Goal: Task Accomplishment & Management: Use online tool/utility

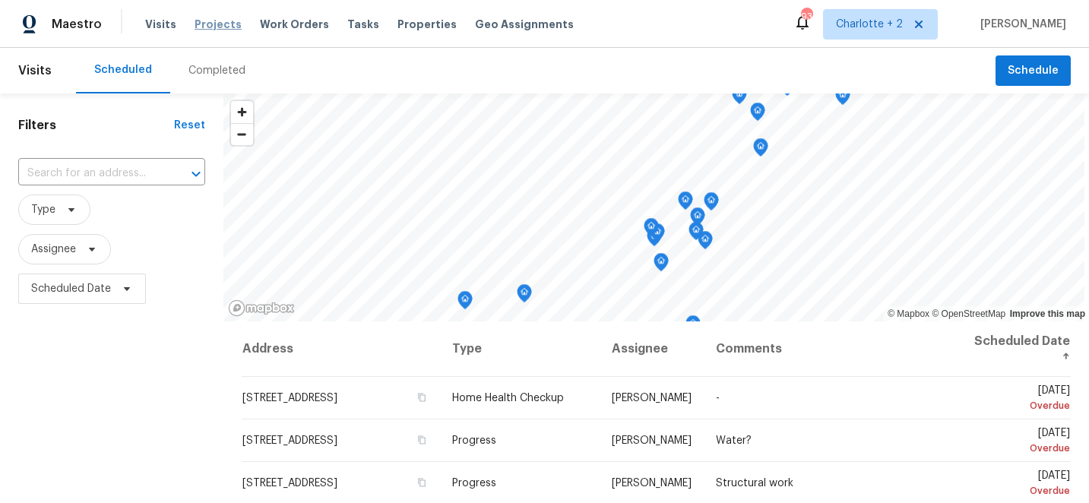
click at [217, 25] on span "Projects" at bounding box center [217, 24] width 47 height 15
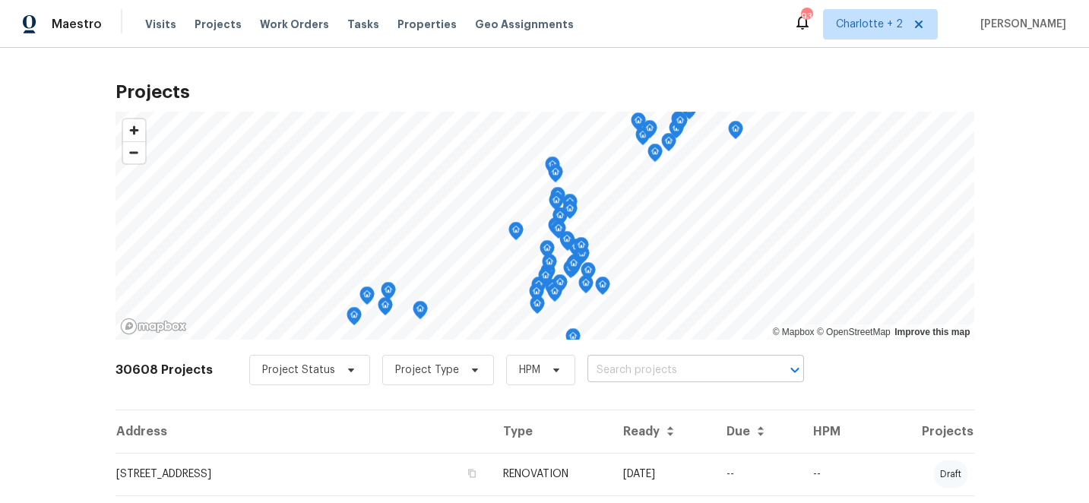
click at [619, 368] on input "text" at bounding box center [674, 371] width 174 height 24
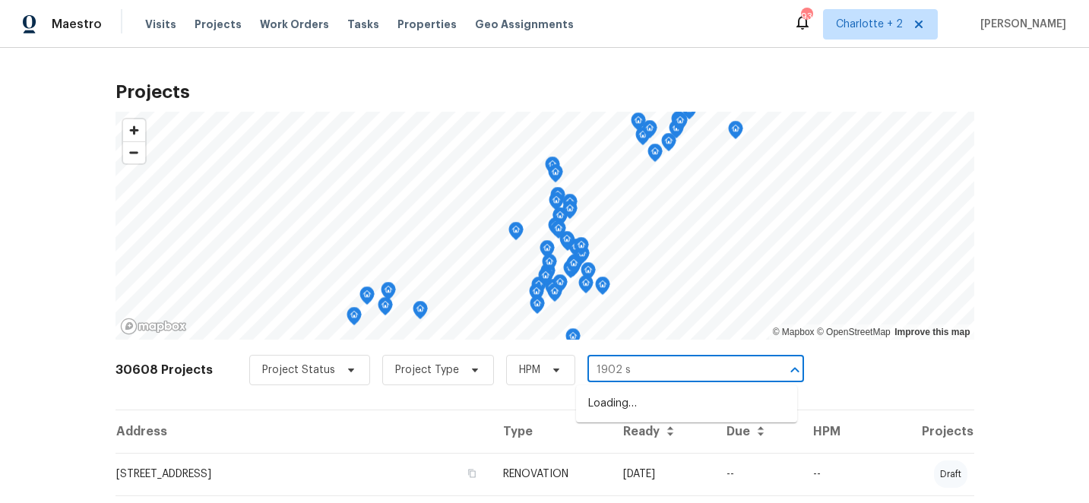
type input "1902 st"
click at [659, 413] on li "[STREET_ADDRESS]" at bounding box center [686, 403] width 221 height 25
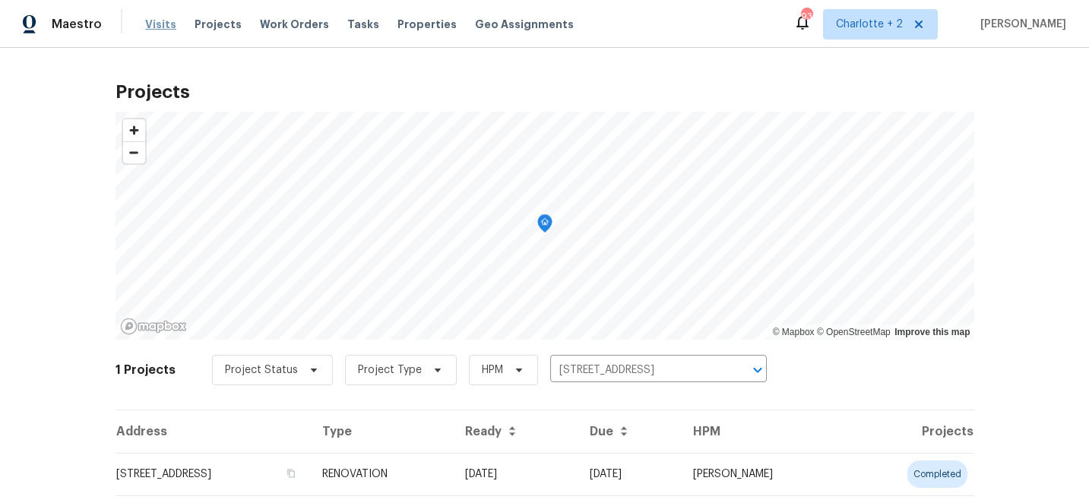
click at [161, 23] on span "Visits" at bounding box center [160, 24] width 31 height 15
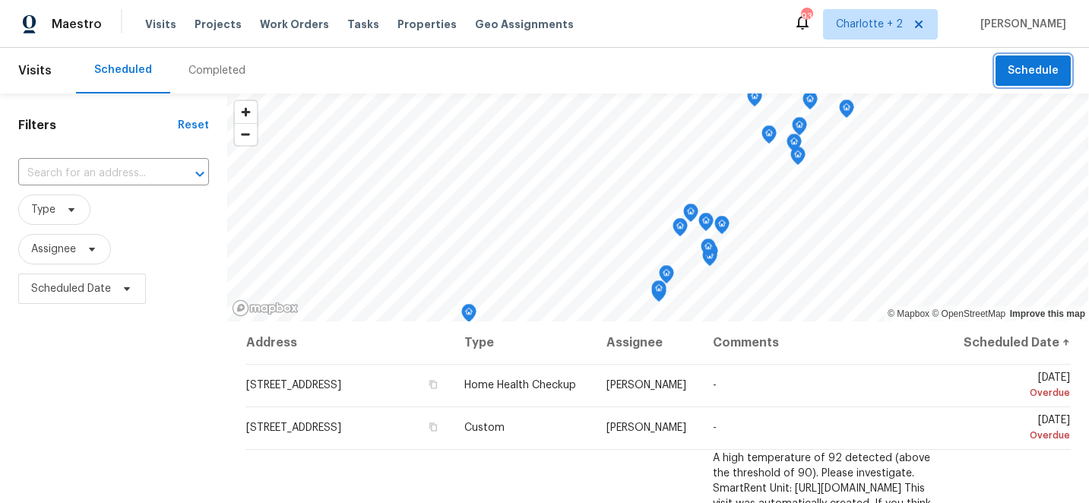
click at [1033, 62] on span "Schedule" at bounding box center [1032, 71] width 51 height 19
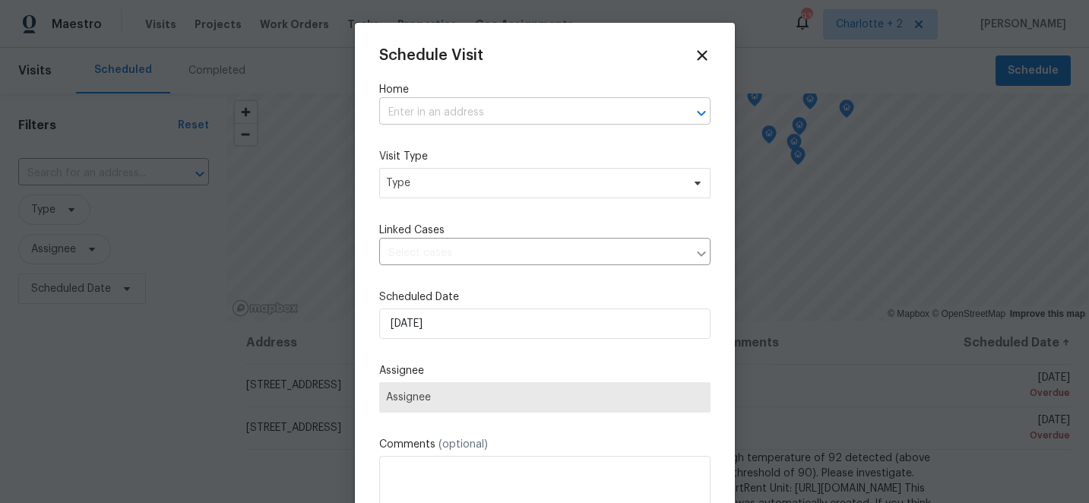
click at [484, 114] on input "text" at bounding box center [523, 113] width 289 height 24
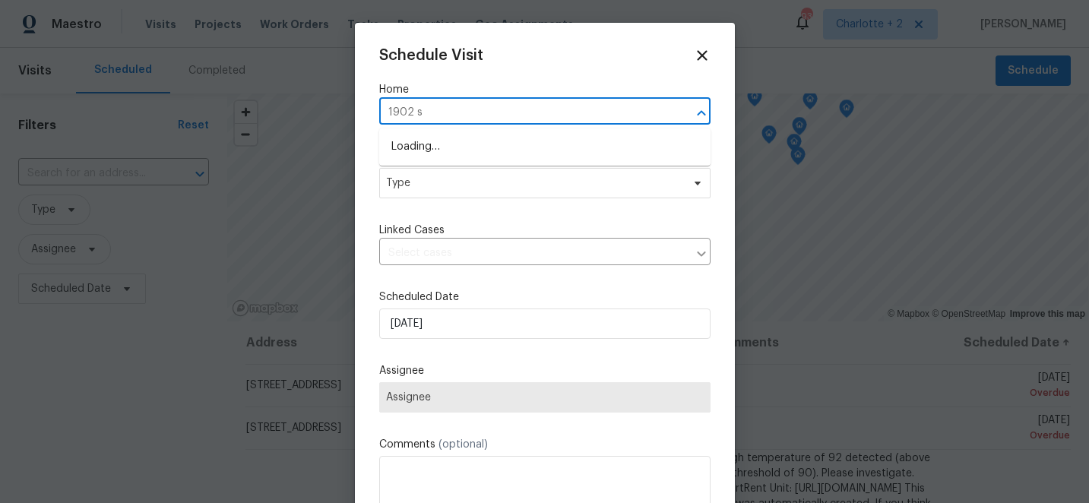
type input "1902 st"
click at [502, 137] on li "[STREET_ADDRESS]" at bounding box center [544, 146] width 331 height 25
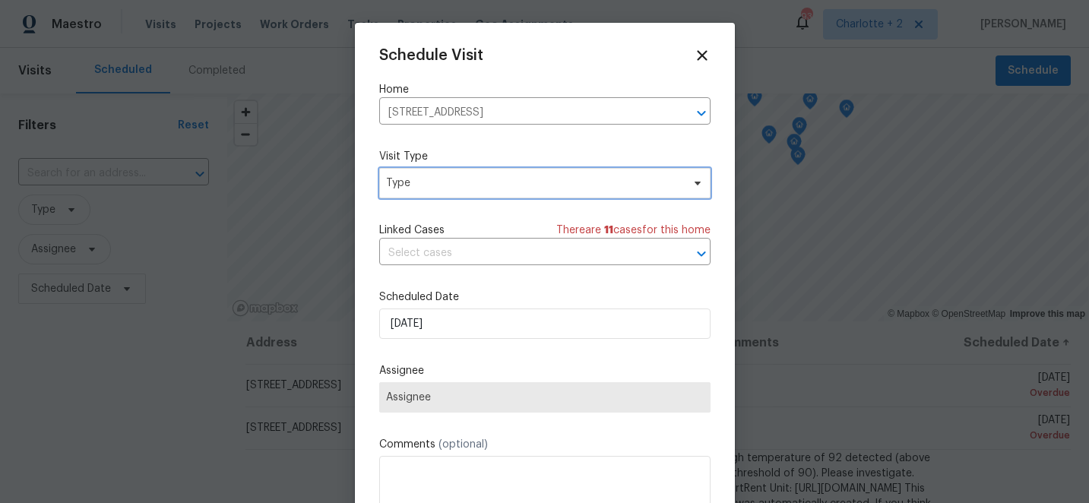
click at [476, 187] on span "Type" at bounding box center [534, 182] width 296 height 15
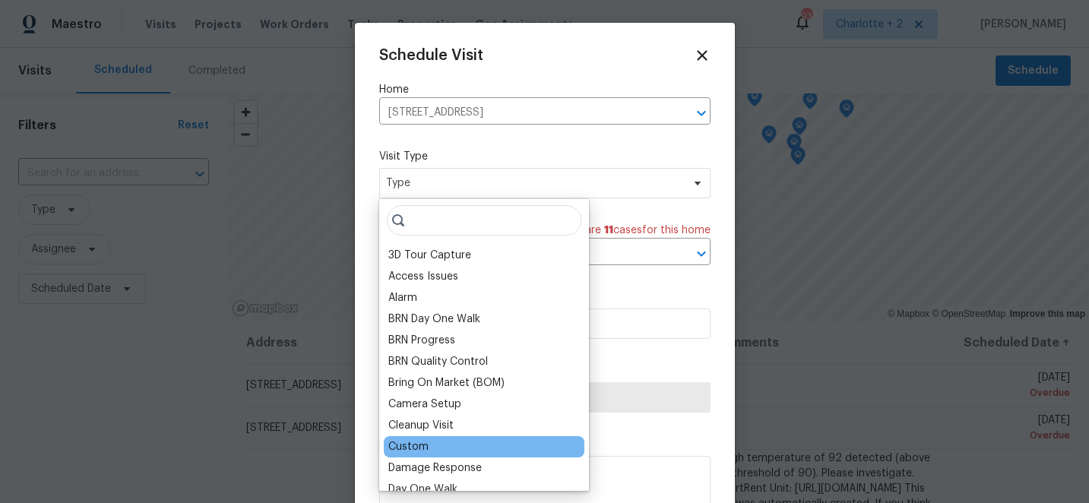
click at [401, 445] on div "Custom" at bounding box center [408, 446] width 40 height 15
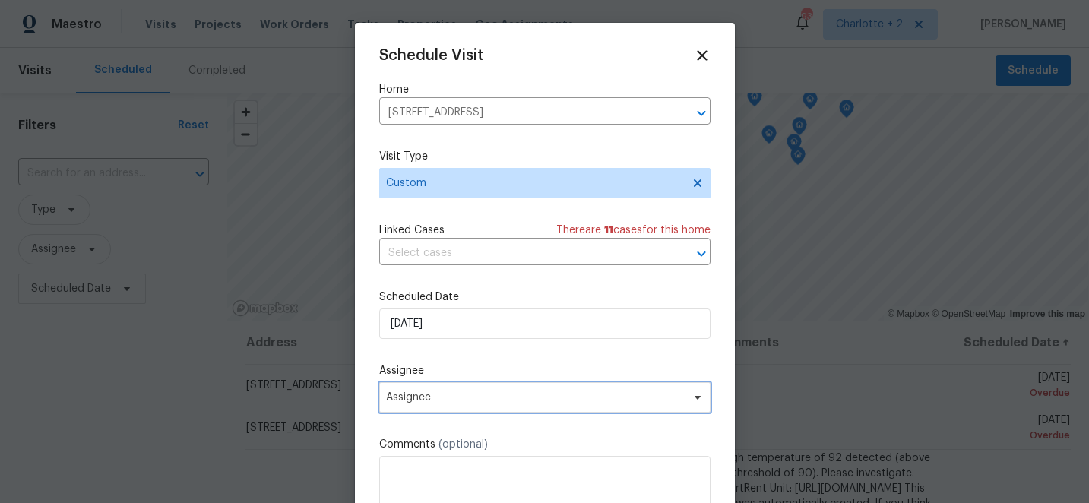
click at [465, 403] on span "Assignee" at bounding box center [535, 397] width 298 height 12
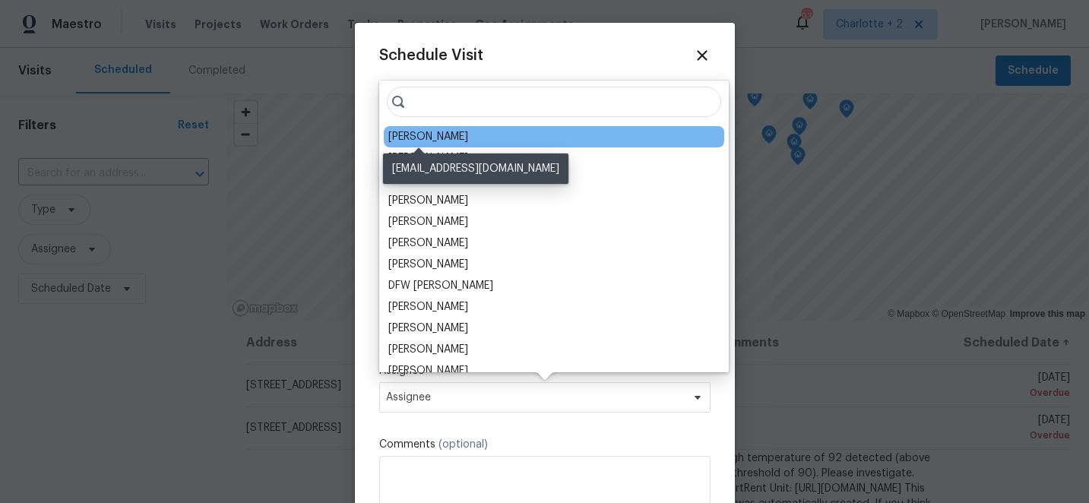
click at [443, 139] on div "[PERSON_NAME]" at bounding box center [428, 136] width 80 height 15
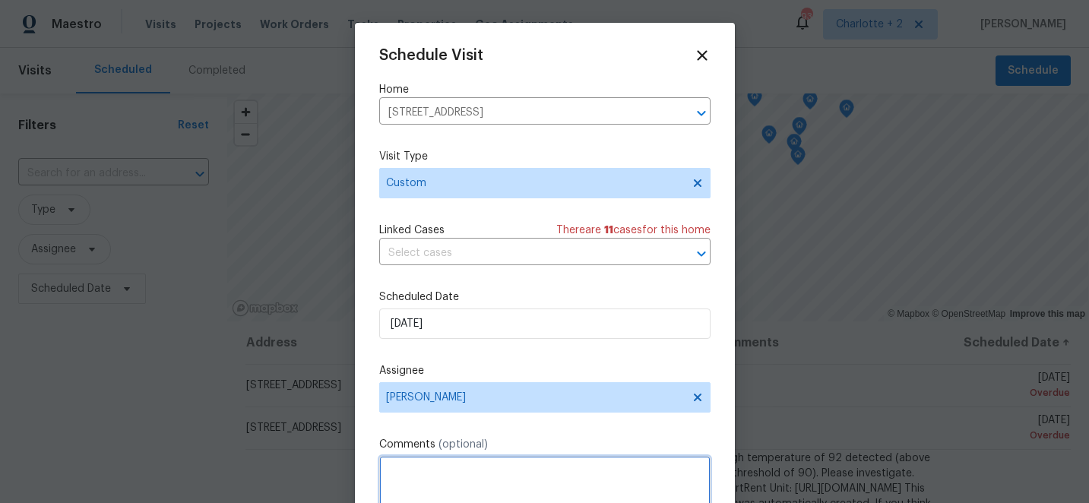
click at [444, 471] on textarea at bounding box center [544, 486] width 331 height 61
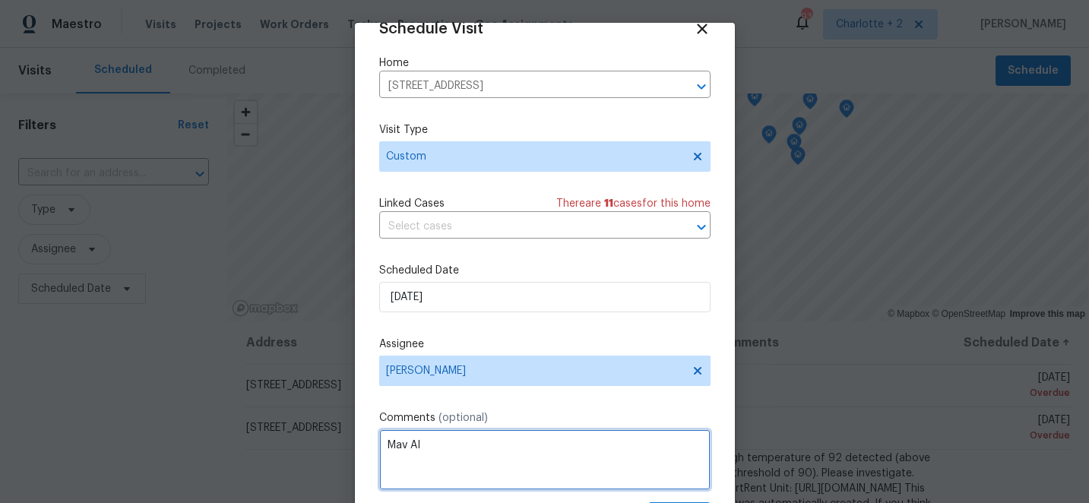
click at [395, 449] on textarea "Mav AI" at bounding box center [544, 459] width 331 height 61
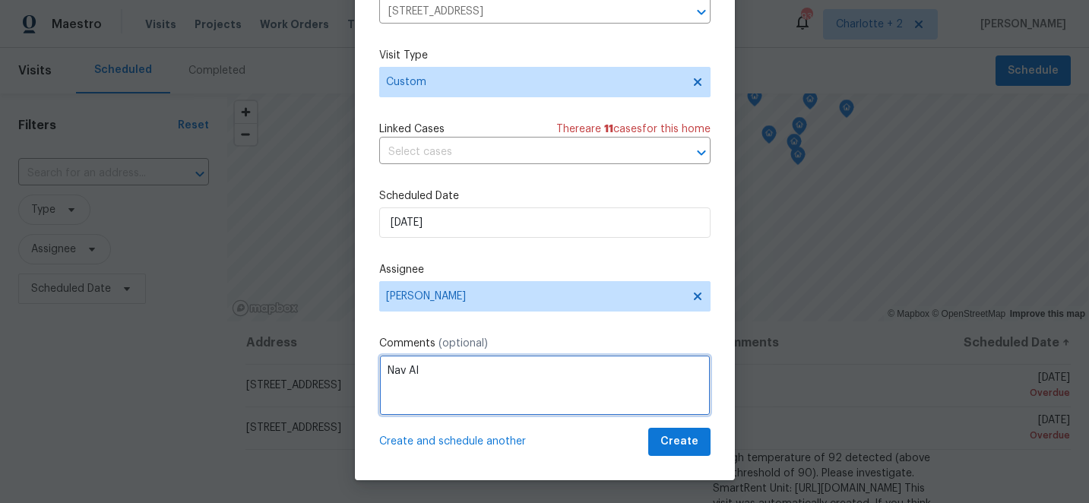
type textarea "Nav AI"
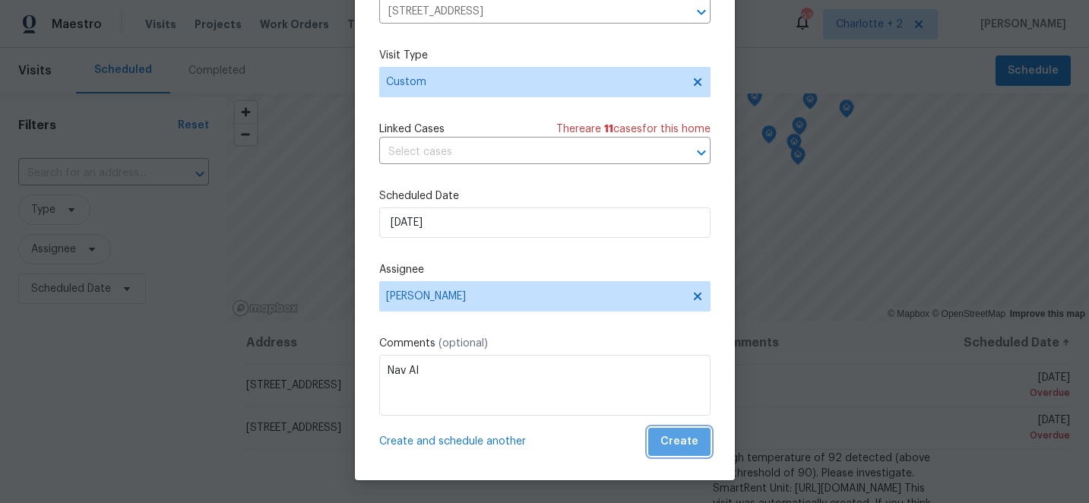
click at [692, 444] on span "Create" at bounding box center [679, 441] width 38 height 19
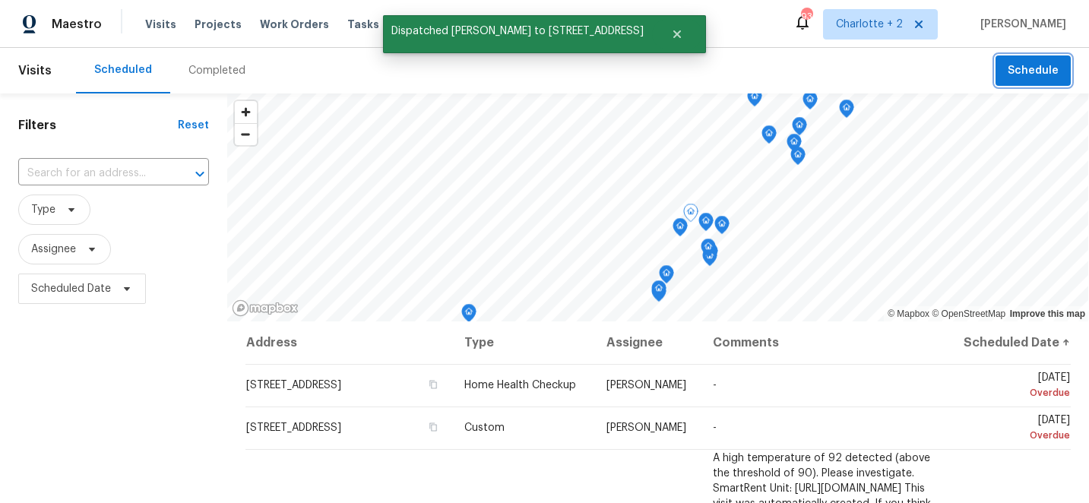
scroll to position [0, 0]
click at [1027, 81] on button "Schedule" at bounding box center [1032, 70] width 75 height 31
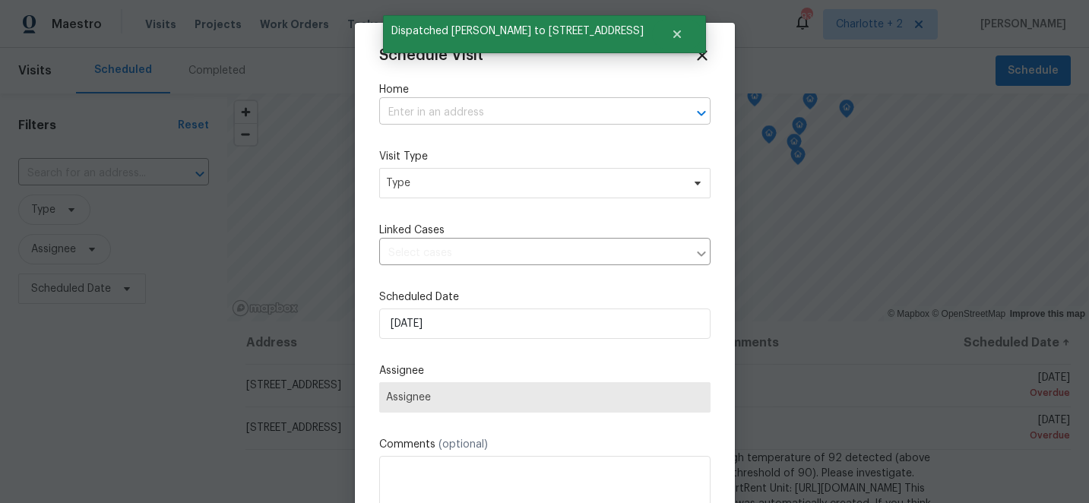
click at [463, 116] on input "text" at bounding box center [523, 113] width 289 height 24
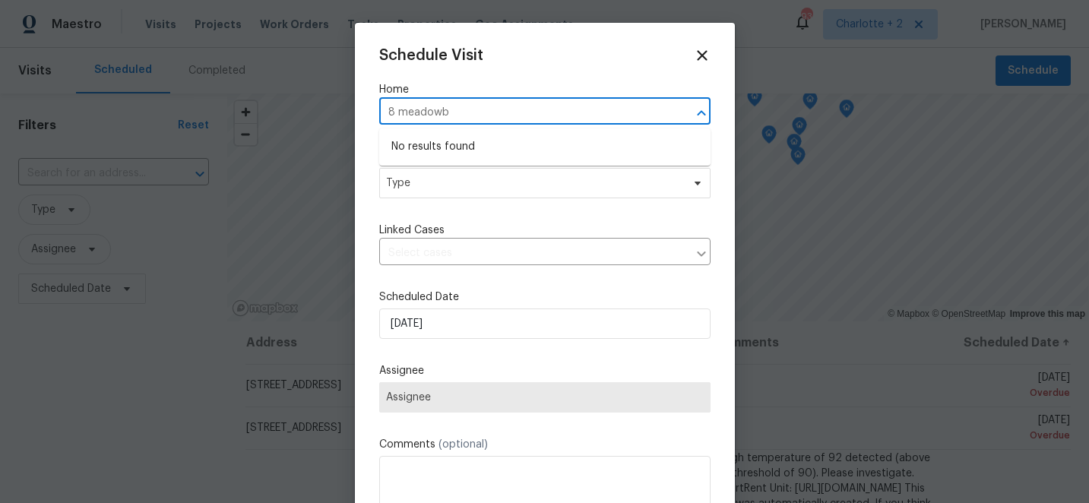
type input "8 meadow"
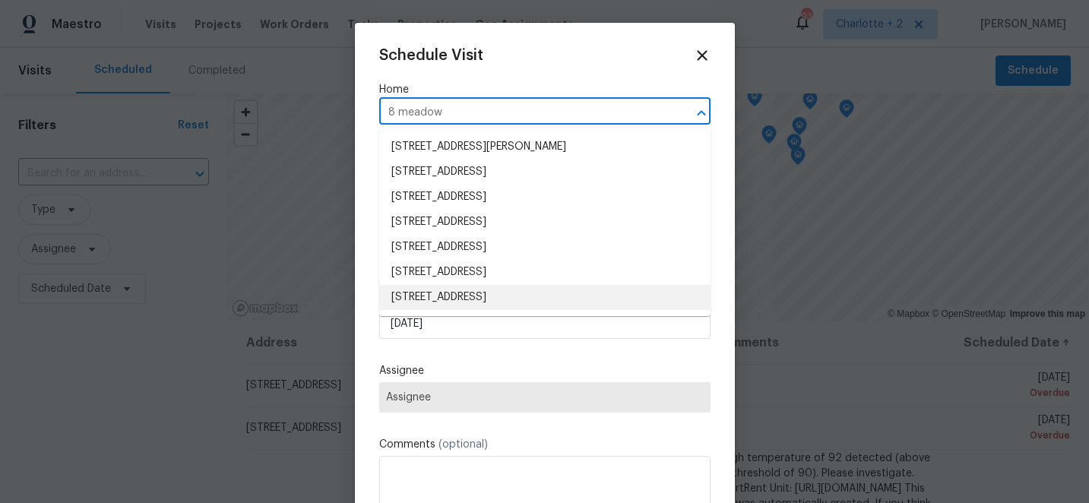
click at [460, 302] on li "[STREET_ADDRESS]" at bounding box center [544, 297] width 331 height 25
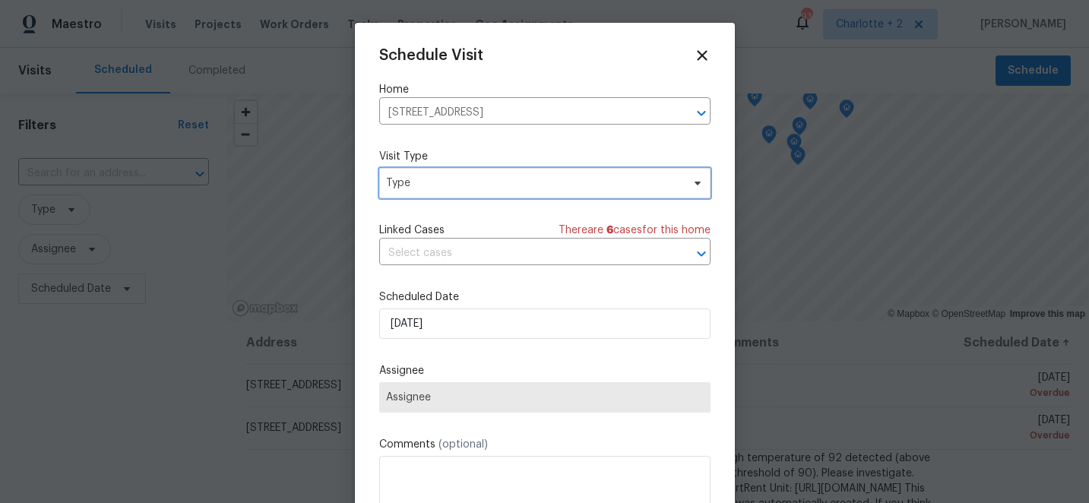
click at [463, 189] on span "Type" at bounding box center [534, 182] width 296 height 15
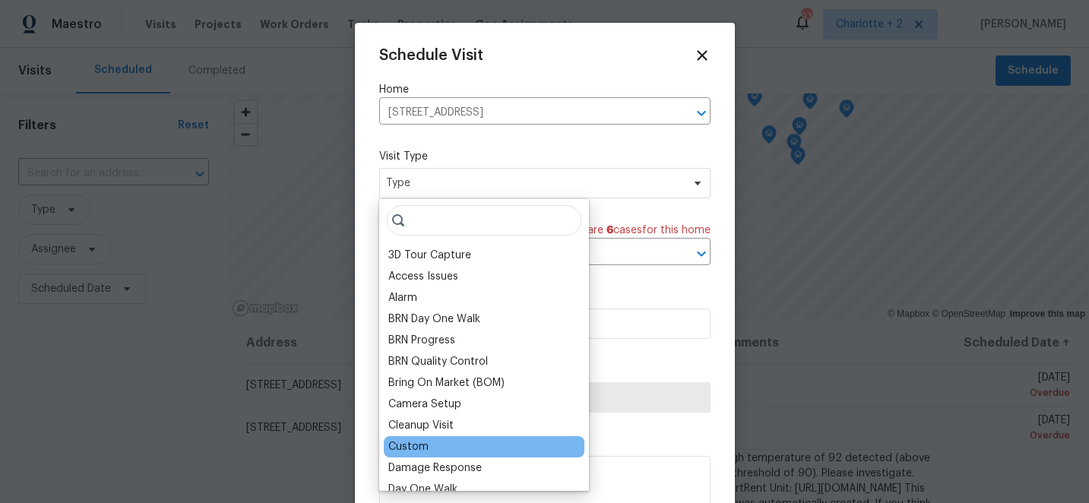
click at [404, 444] on div "Custom" at bounding box center [408, 446] width 40 height 15
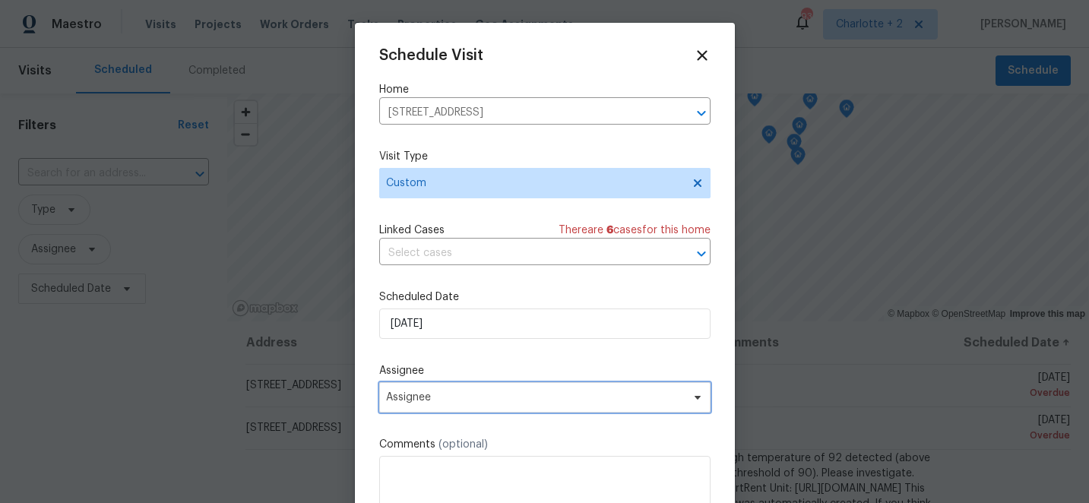
click at [452, 406] on span "Assignee" at bounding box center [544, 397] width 331 height 30
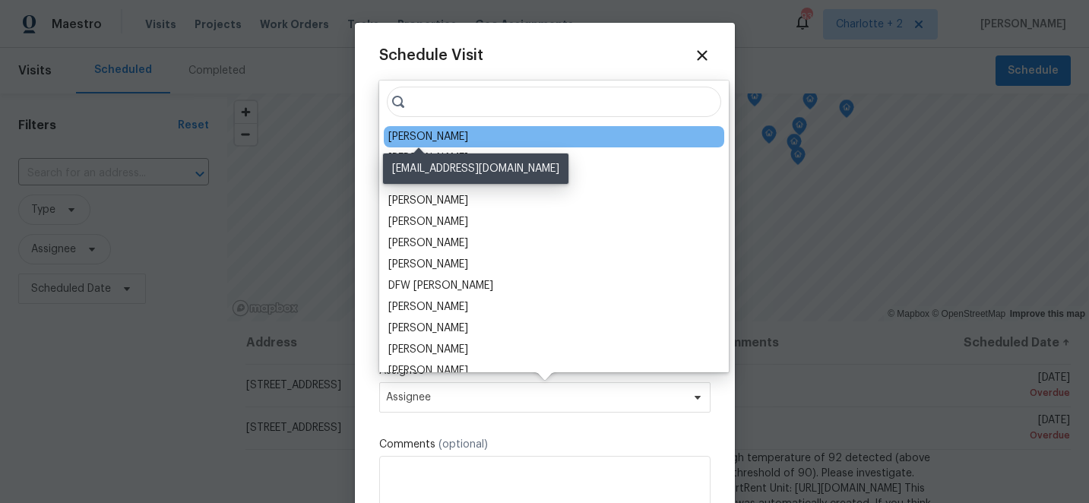
click at [426, 129] on div "[PERSON_NAME]" at bounding box center [428, 136] width 80 height 15
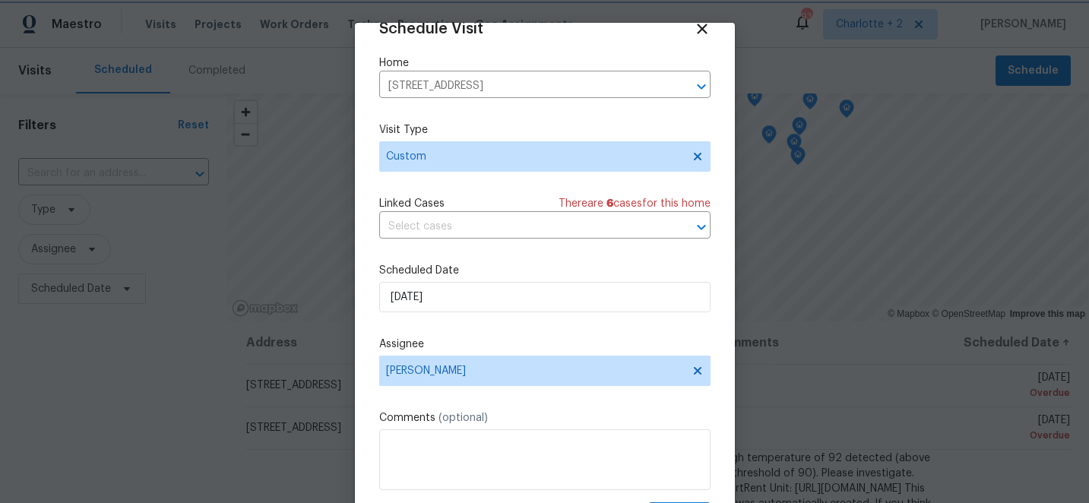
scroll to position [74, 0]
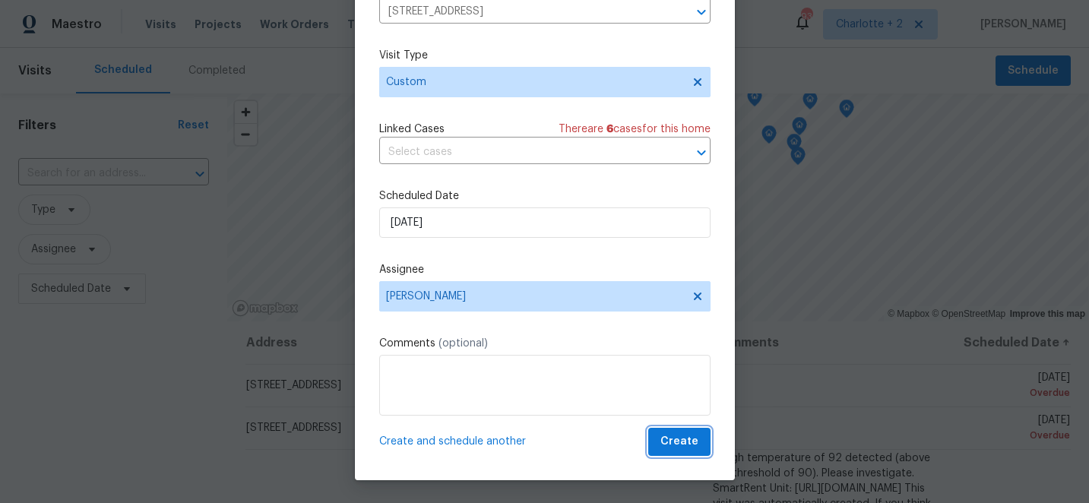
click at [667, 441] on span "Create" at bounding box center [679, 441] width 38 height 19
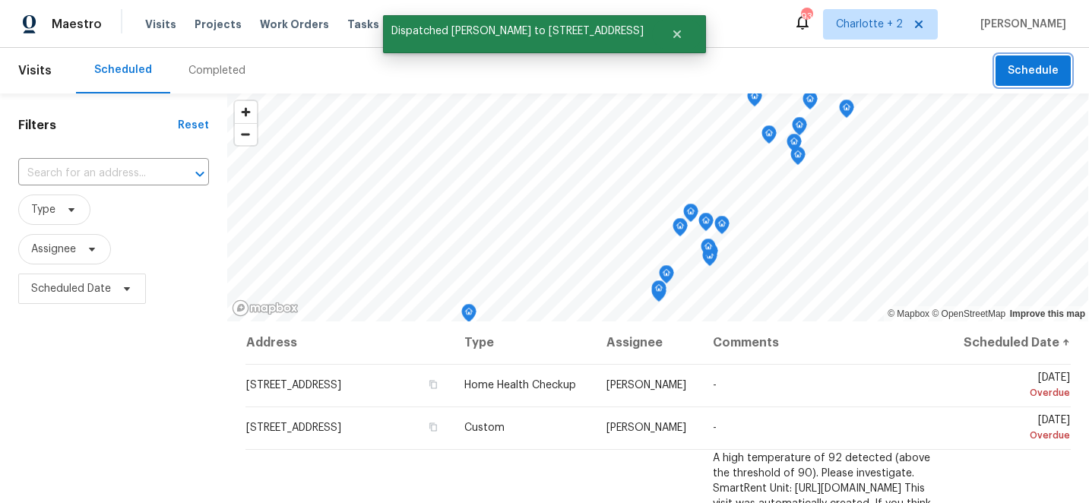
scroll to position [0, 0]
click at [199, 69] on div "Completed" at bounding box center [216, 70] width 57 height 15
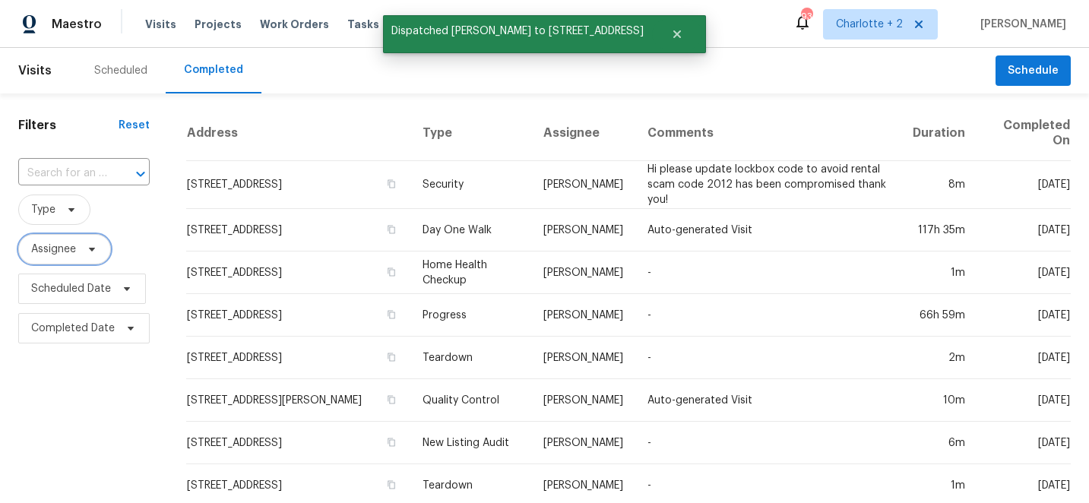
click at [56, 250] on span "Assignee" at bounding box center [53, 249] width 45 height 15
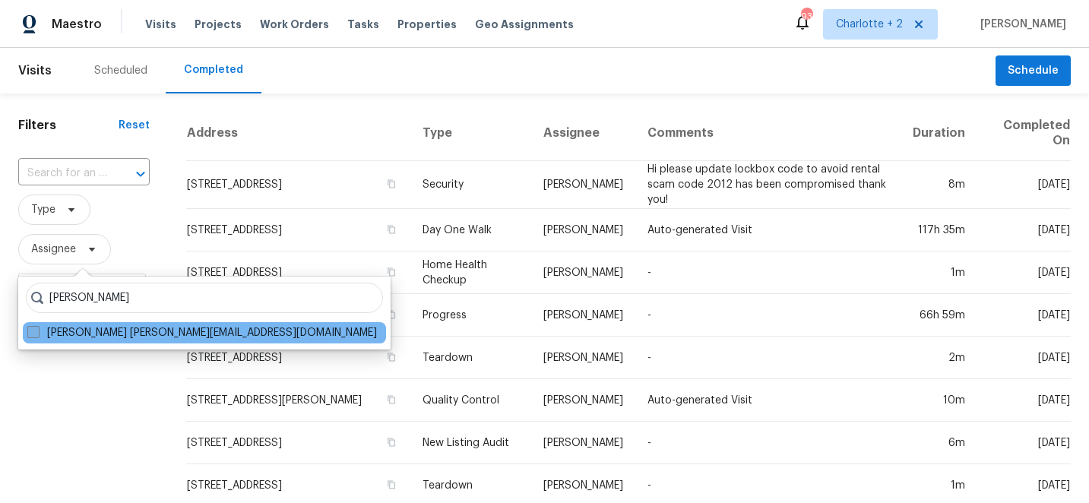
type input "[PERSON_NAME]"
click at [36, 330] on span at bounding box center [33, 332] width 12 height 12
click at [36, 330] on input "[PERSON_NAME] [PERSON_NAME][EMAIL_ADDRESS][DOMAIN_NAME]" at bounding box center [32, 330] width 10 height 10
checkbox input "true"
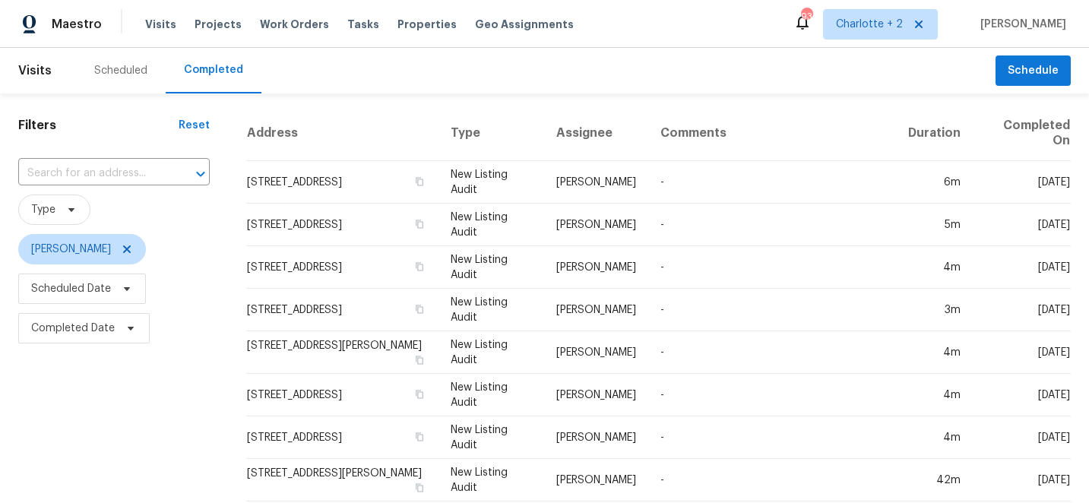
click at [115, 72] on div "Scheduled" at bounding box center [120, 70] width 53 height 15
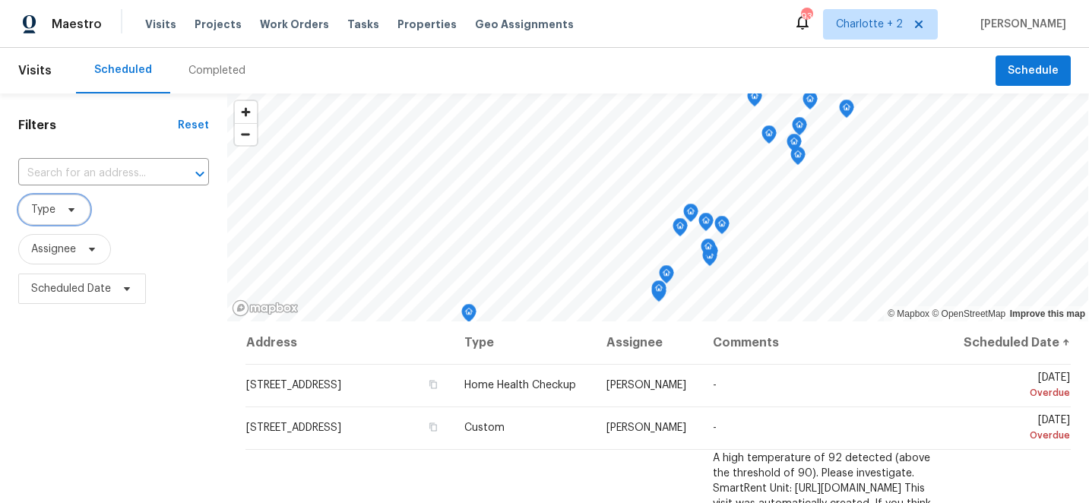
click at [58, 219] on span "Type" at bounding box center [54, 209] width 72 height 30
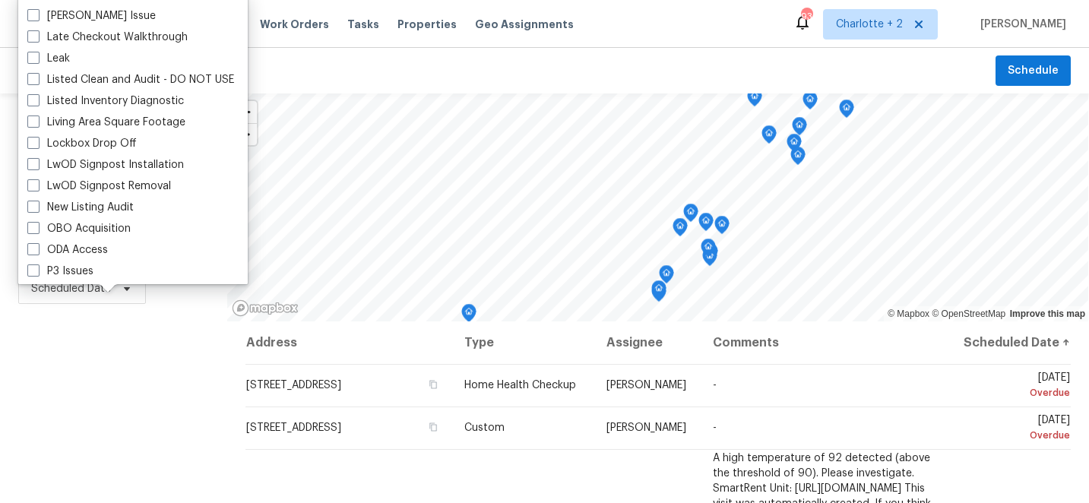
scroll to position [697, 0]
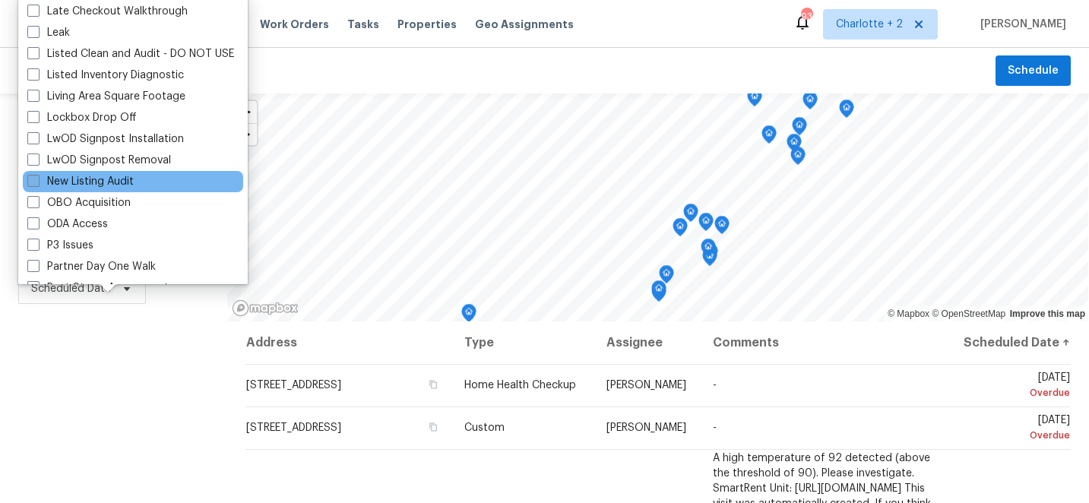
click at [35, 185] on span at bounding box center [33, 181] width 12 height 12
click at [35, 184] on input "New Listing Audit" at bounding box center [32, 179] width 10 height 10
checkbox input "true"
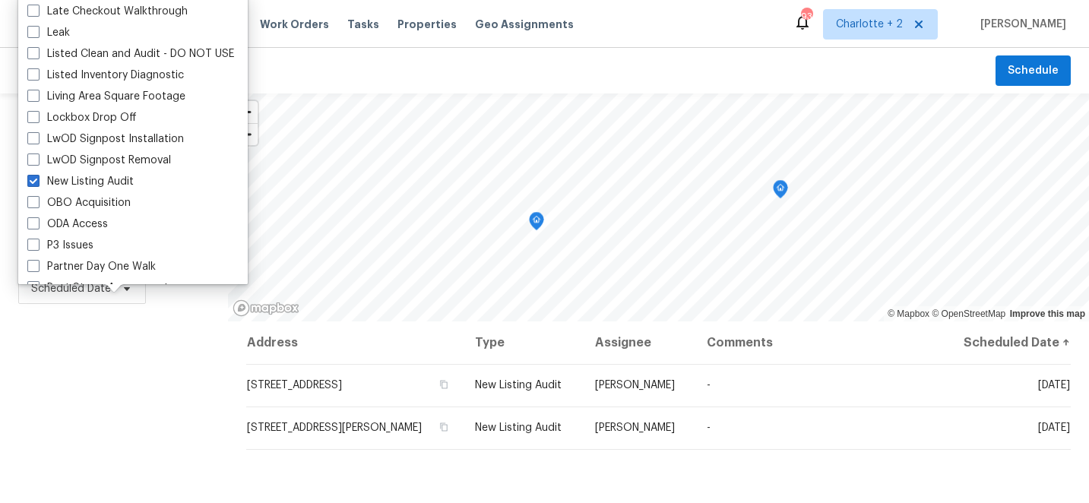
click at [56, 359] on div "Filters Reset ​ New Listing Audit Assignee Scheduled Date" at bounding box center [114, 408] width 228 height 631
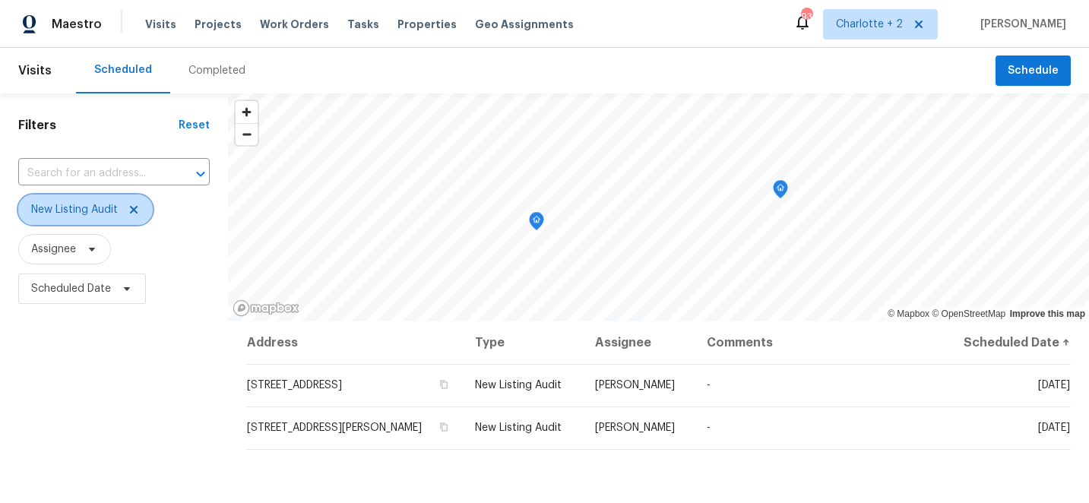
click at [135, 210] on icon at bounding box center [134, 210] width 8 height 8
